Goal: Find contact information: Find contact information

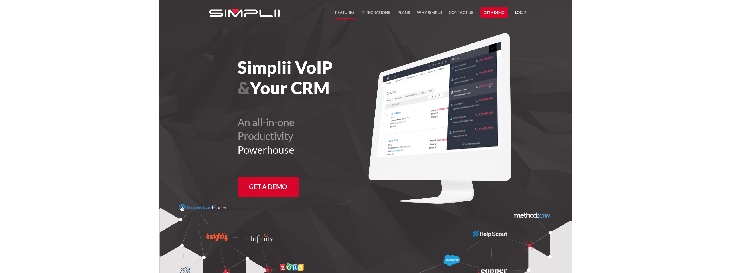
click at [343, 12] on link "FEATURES" at bounding box center [344, 14] width 19 height 10
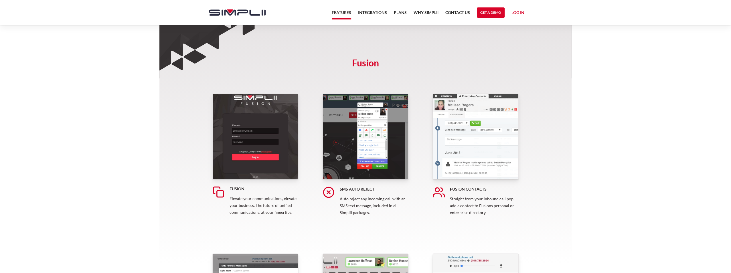
scroll to position [57, 0]
click at [460, 13] on link "Contact US" at bounding box center [457, 14] width 25 height 10
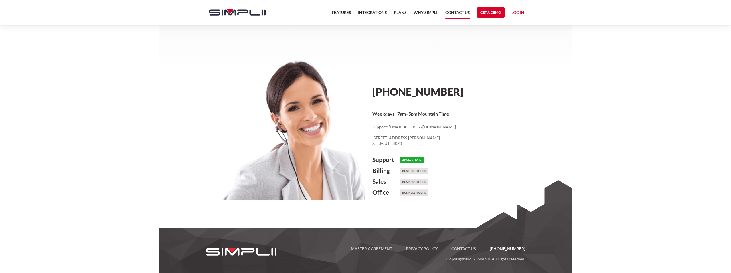
scroll to position [254, 0]
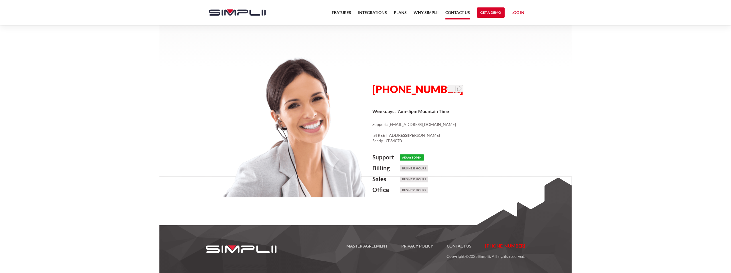
click at [451, 89] on div at bounding box center [452, 88] width 6 height 4
drag, startPoint x: 443, startPoint y: 90, endPoint x: 370, endPoint y: 91, distance: 72.7
click at [370, 91] on div "[PHONE_NUMBER] Weekdays : 7am–5pm Mountain Time Support: [EMAIL_ADDRESS][DOMAIN…" at bounding box center [447, 133] width 165 height 153
copy span "[PHONE_NUMBER]"
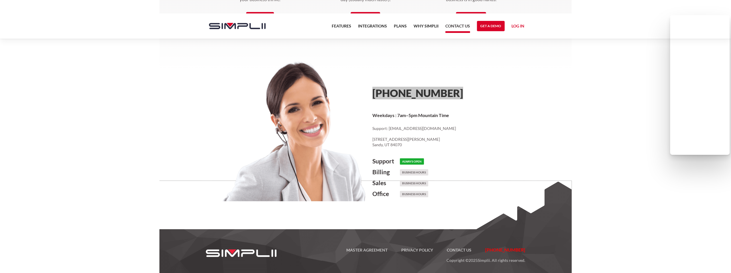
scroll to position [267, 0]
